Goal: Find specific page/section: Find specific page/section

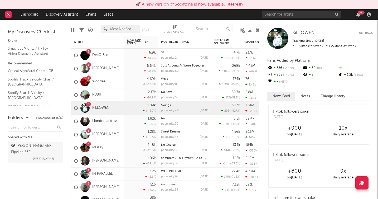
click at [10, 14] on rect at bounding box center [8, 14] width 6 height 6
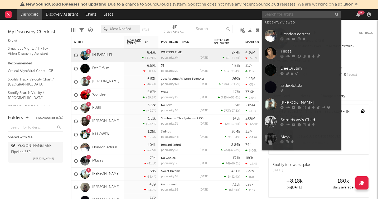
click at [296, 15] on input "text" at bounding box center [301, 14] width 79 height 7
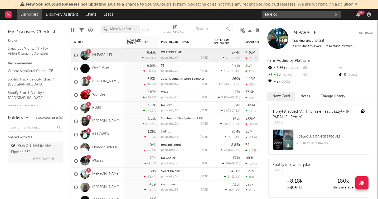
type input "sade ol"
click at [217, 29] on input "text" at bounding box center [213, 29] width 40 height 8
type input "sade"
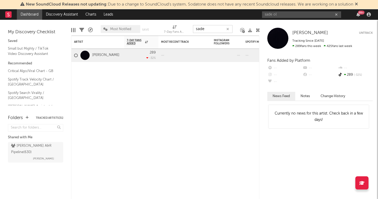
click at [338, 15] on icon "button" at bounding box center [336, 14] width 3 height 3
type input "sade"
